Goal: Information Seeking & Learning: Learn about a topic

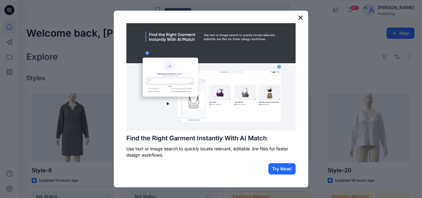
click at [300, 16] on button "×" at bounding box center [300, 18] width 6 height 10
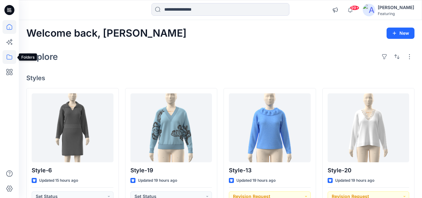
click at [9, 54] on icon at bounding box center [10, 57] width 14 height 14
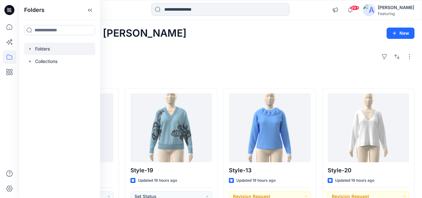
click at [47, 49] on div at bounding box center [59, 49] width 71 height 13
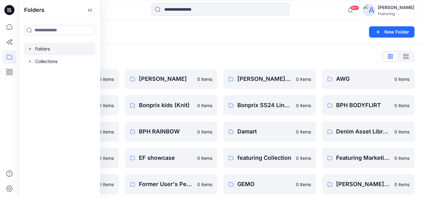
click at [116, 29] on div "Folders" at bounding box center [195, 32] width 339 height 9
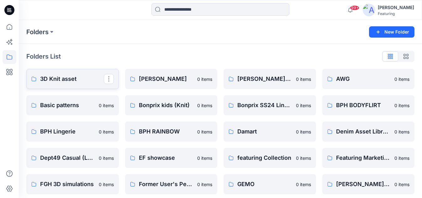
click at [65, 77] on p "3D Knit asset" at bounding box center [72, 79] width 64 height 9
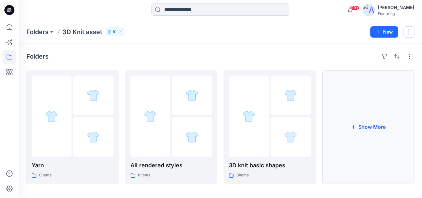
click at [339, 122] on button "Show More" at bounding box center [368, 127] width 92 height 114
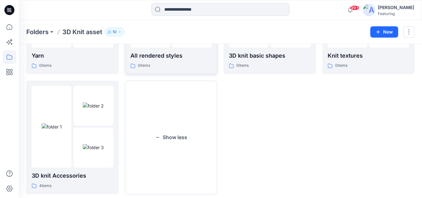
scroll to position [111, 0]
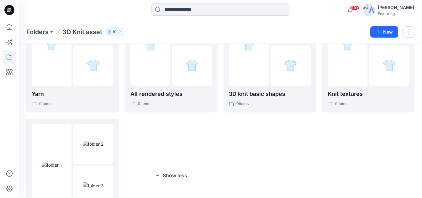
click at [274, 90] on p "3D knit basic shapes" at bounding box center [270, 94] width 82 height 9
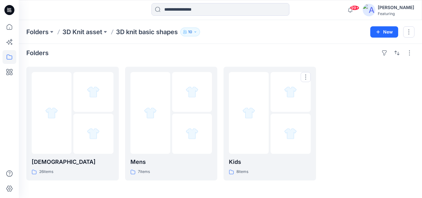
scroll to position [3, 0]
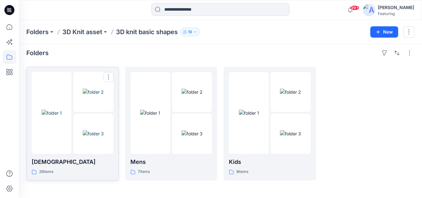
click at [84, 169] on div "26 items" at bounding box center [73, 172] width 82 height 7
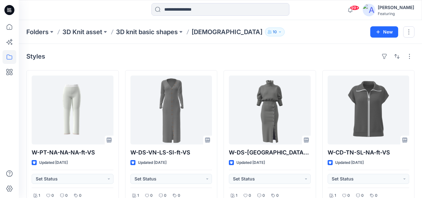
click at [145, 36] on div "Folders 3D Knit asset 3D knit basic shapes [DEMOGRAPHIC_DATA] 10 New" at bounding box center [220, 32] width 403 height 24
click at [143, 31] on p "3D knit basic shapes" at bounding box center [147, 32] width 62 height 9
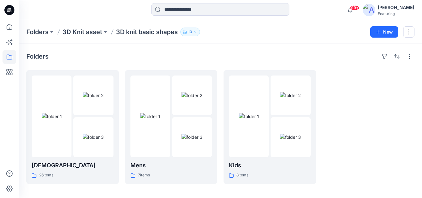
scroll to position [3, 0]
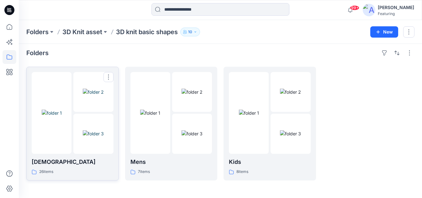
click at [92, 159] on p "[DEMOGRAPHIC_DATA]" at bounding box center [73, 162] width 82 height 9
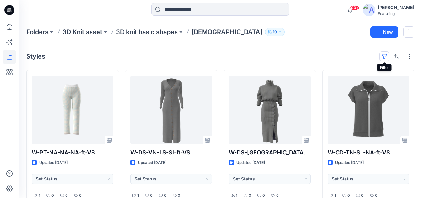
click at [387, 56] on button "button" at bounding box center [384, 56] width 10 height 10
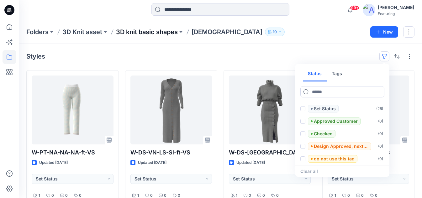
click at [170, 34] on p "3D knit basic shapes" at bounding box center [147, 32] width 62 height 9
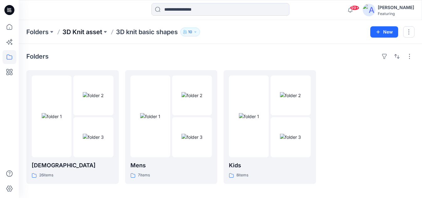
click at [88, 32] on p "3D Knit asset" at bounding box center [82, 32] width 40 height 9
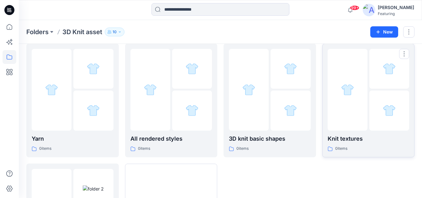
click at [344, 141] on p "Knit textures" at bounding box center [368, 138] width 82 height 9
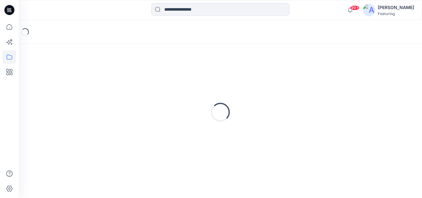
scroll to position [3, 0]
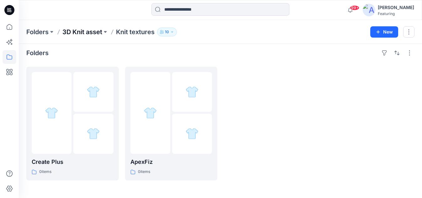
click at [95, 32] on p "3D Knit asset" at bounding box center [82, 32] width 40 height 9
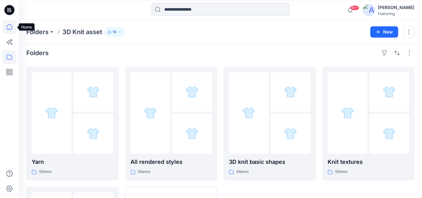
click at [11, 29] on icon at bounding box center [10, 27] width 14 height 14
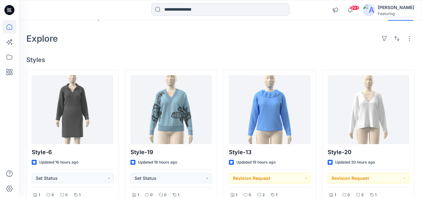
scroll to position [19, 0]
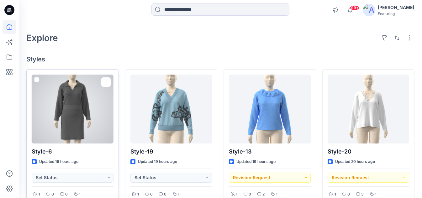
click at [76, 109] on div at bounding box center [73, 109] width 82 height 69
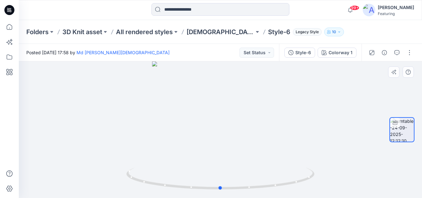
click at [245, 167] on div at bounding box center [220, 129] width 403 height 137
drag, startPoint x: 273, startPoint y: 112, endPoint x: 267, endPoint y: 189, distance: 78.0
click at [267, 189] on div at bounding box center [220, 129] width 403 height 137
drag, startPoint x: 267, startPoint y: 120, endPoint x: 255, endPoint y: 134, distance: 17.8
click at [255, 134] on img at bounding box center [201, 57] width 611 height 282
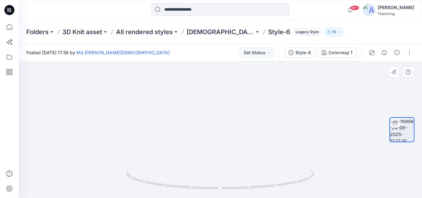
drag, startPoint x: 217, startPoint y: 79, endPoint x: 211, endPoint y: 164, distance: 85.5
click at [211, 164] on img at bounding box center [213, 99] width 611 height 197
